Goal: Task Accomplishment & Management: Manage account settings

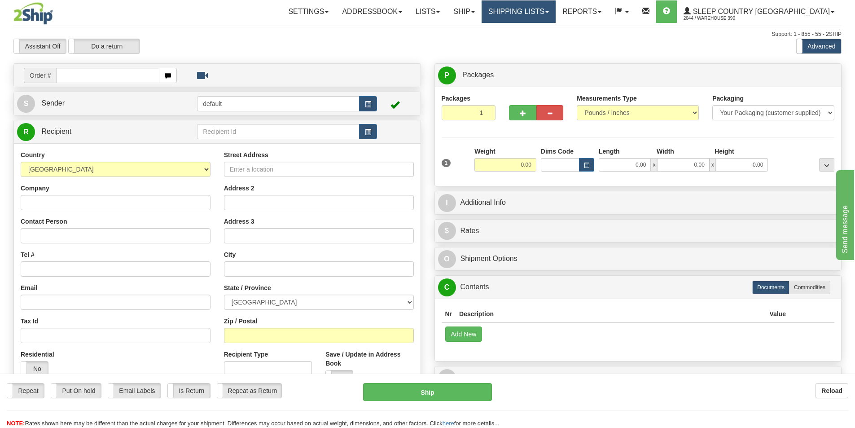
click at [556, 14] on link "Shipping lists" at bounding box center [519, 11] width 74 height 22
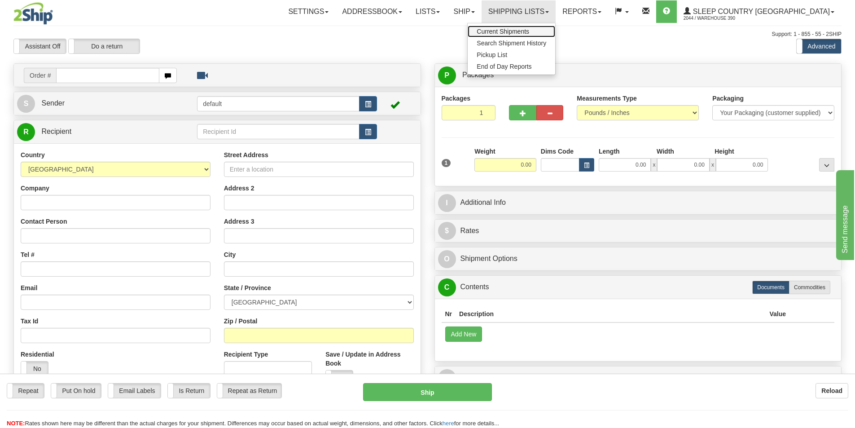
click at [529, 33] on span "Current Shipments" at bounding box center [503, 31] width 53 height 7
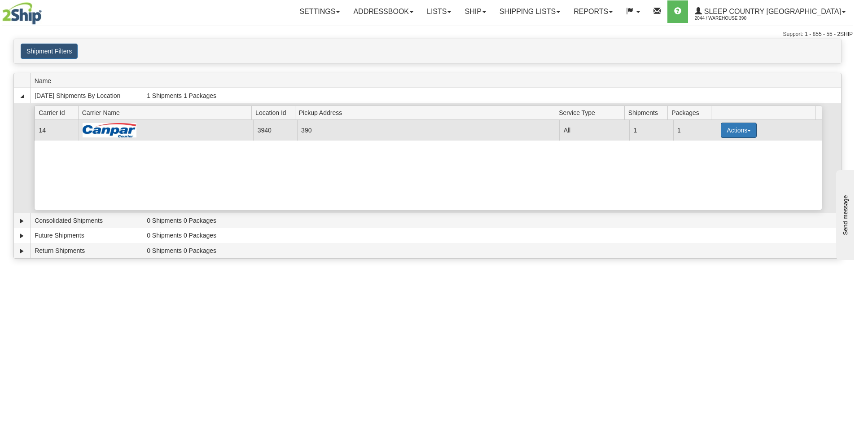
click at [739, 129] on button "Actions" at bounding box center [739, 130] width 36 height 15
click at [713, 157] on span "Close" at bounding box center [704, 158] width 21 height 6
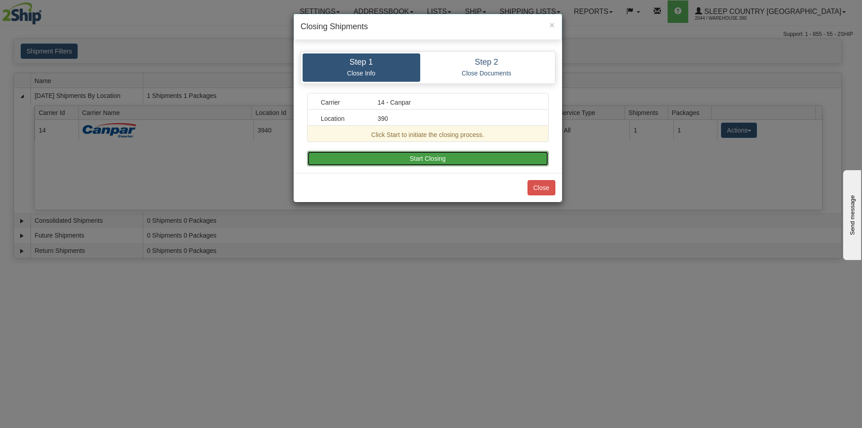
click at [457, 163] on button "Start Closing" at bounding box center [428, 158] width 242 height 15
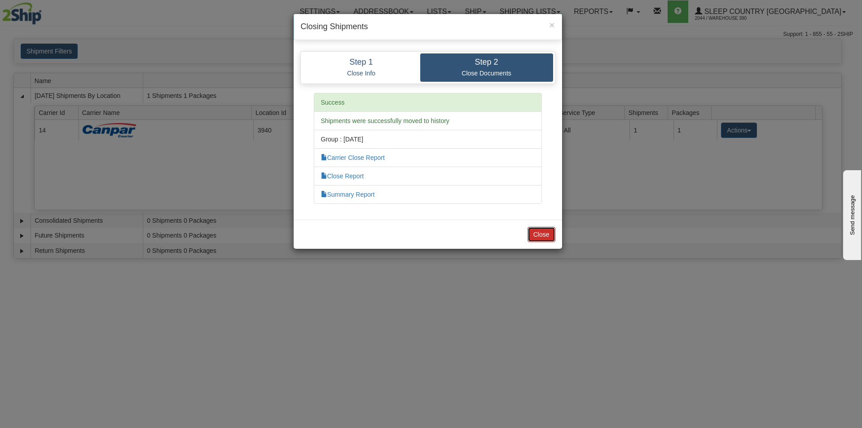
click at [542, 236] on button "Close" at bounding box center [542, 234] width 28 height 15
